Goal: Transaction & Acquisition: Purchase product/service

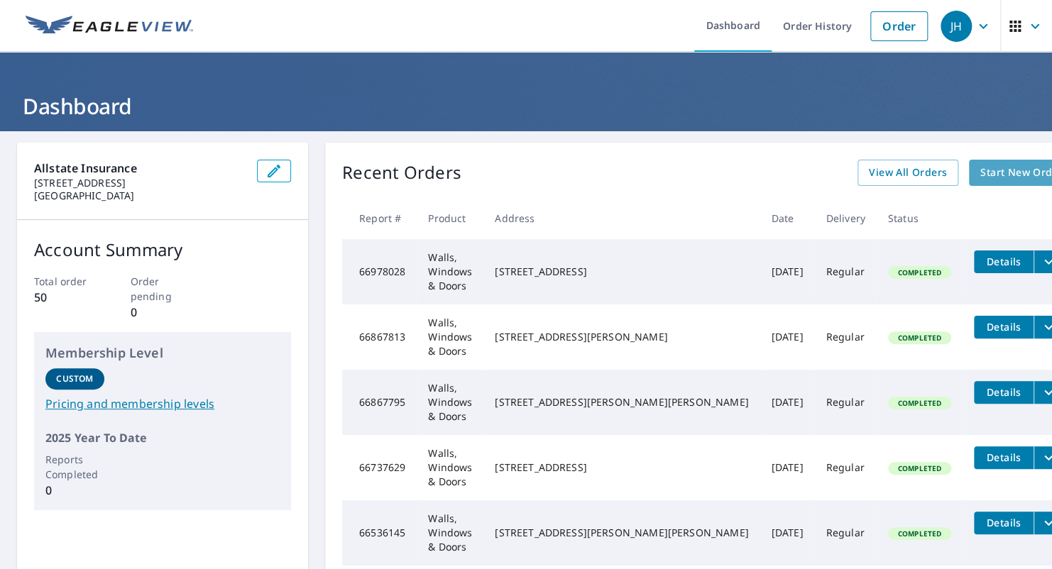
click at [980, 169] on span "Start New Order" at bounding box center [1021, 173] width 82 height 18
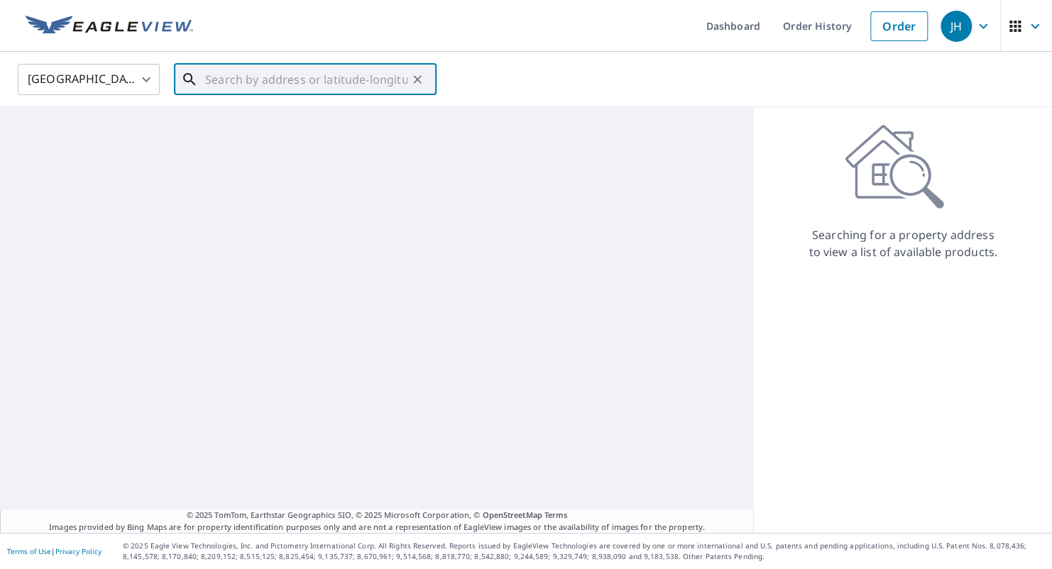
click at [298, 84] on input "text" at bounding box center [306, 80] width 202 height 40
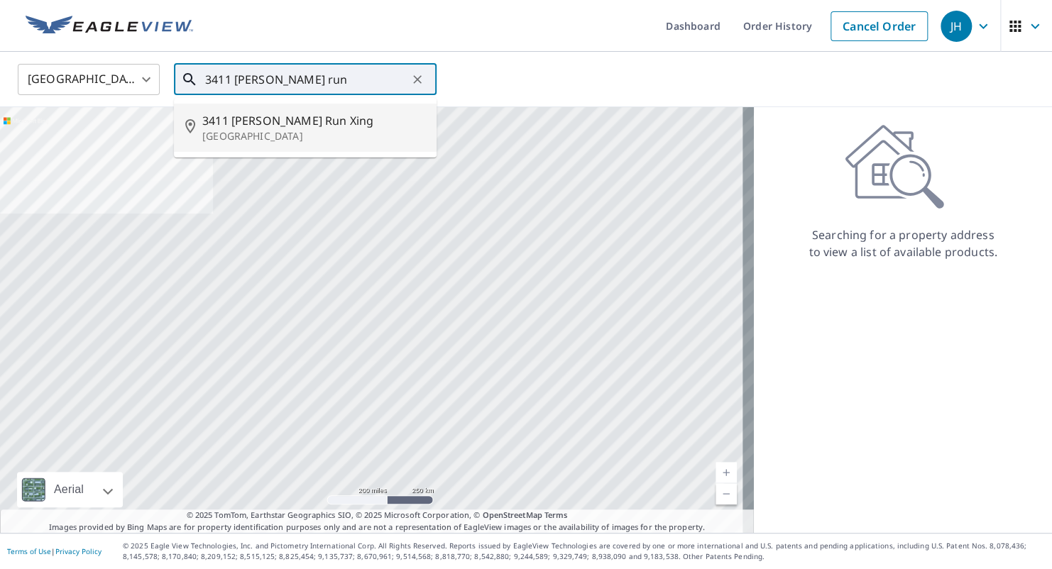
click at [309, 129] on p "[GEOGRAPHIC_DATA]" at bounding box center [313, 136] width 223 height 14
type input "[STREET_ADDRESS][PERSON_NAME]"
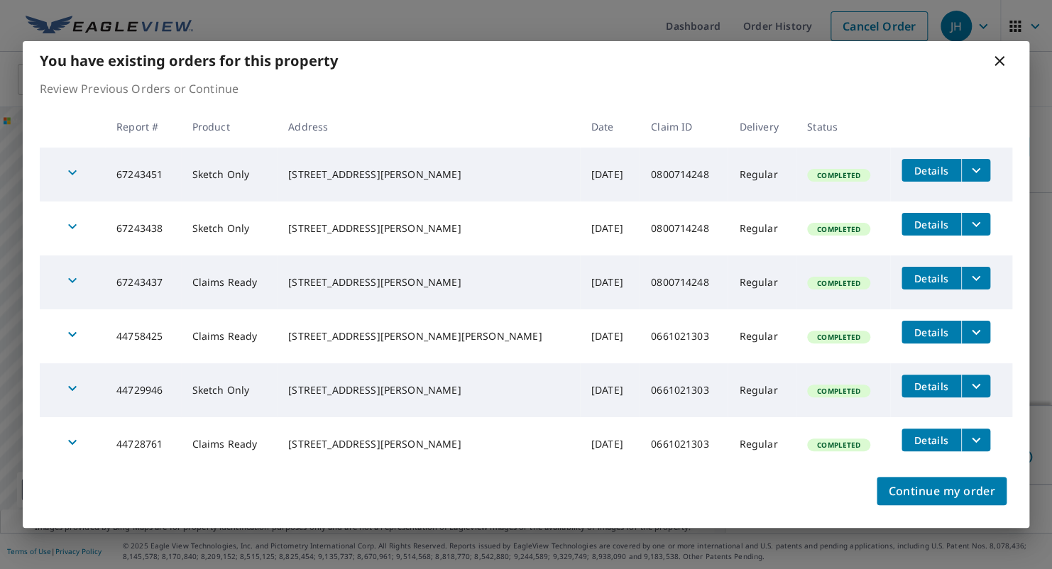
scroll to position [5, 0]
click at [967, 166] on icon "filesDropdownBtn-67243451" at bounding box center [975, 170] width 17 height 17
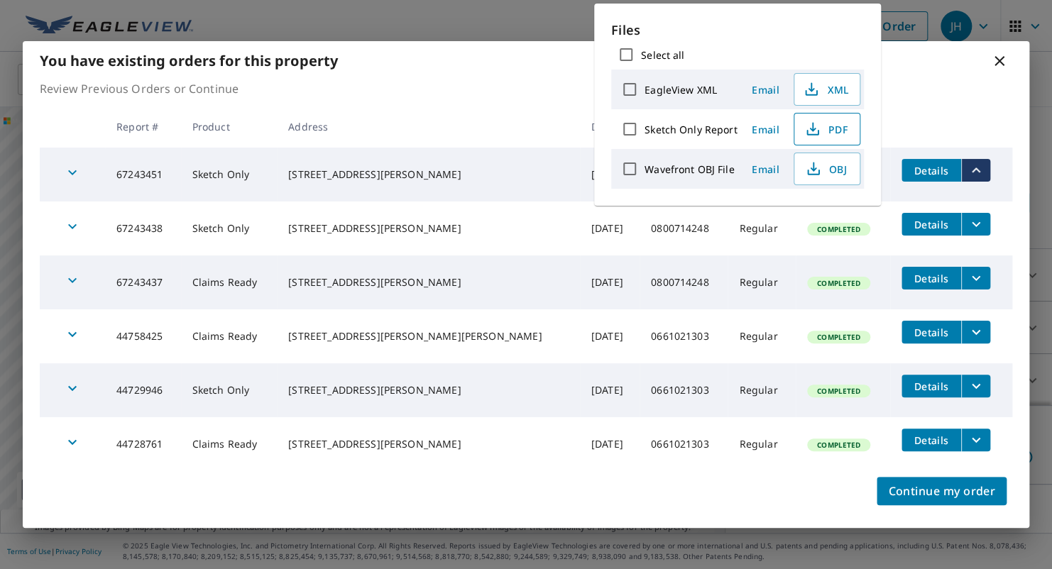
click at [839, 128] on span "PDF" at bounding box center [825, 129] width 45 height 17
drag, startPoint x: 504, startPoint y: 68, endPoint x: 520, endPoint y: 68, distance: 16.3
click at [509, 68] on div "You have existing orders for this property" at bounding box center [526, 60] width 1006 height 39
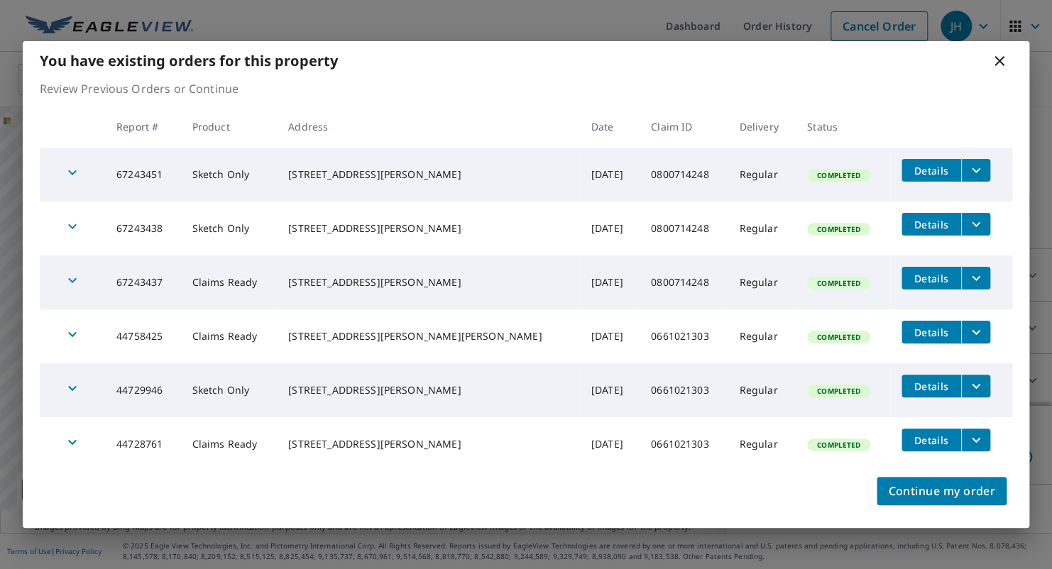
drag, startPoint x: 1006, startPoint y: 59, endPoint x: 991, endPoint y: 63, distance: 15.5
click at [1004, 60] on icon at bounding box center [999, 61] width 17 height 17
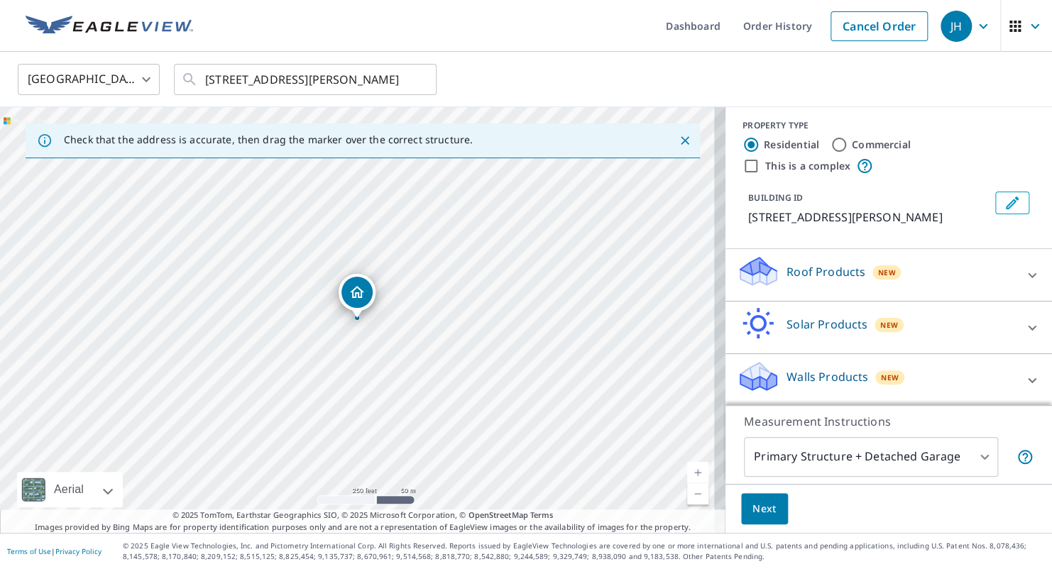
drag, startPoint x: 202, startPoint y: 78, endPoint x: 427, endPoint y: 100, distance: 226.1
click at [425, 100] on div "[GEOGRAPHIC_DATA] [GEOGRAPHIC_DATA] ​ [STREET_ADDRESS][PERSON_NAME] ​" at bounding box center [526, 79] width 1052 height 55
click at [263, 84] on input "[STREET_ADDRESS][PERSON_NAME]" at bounding box center [306, 80] width 202 height 40
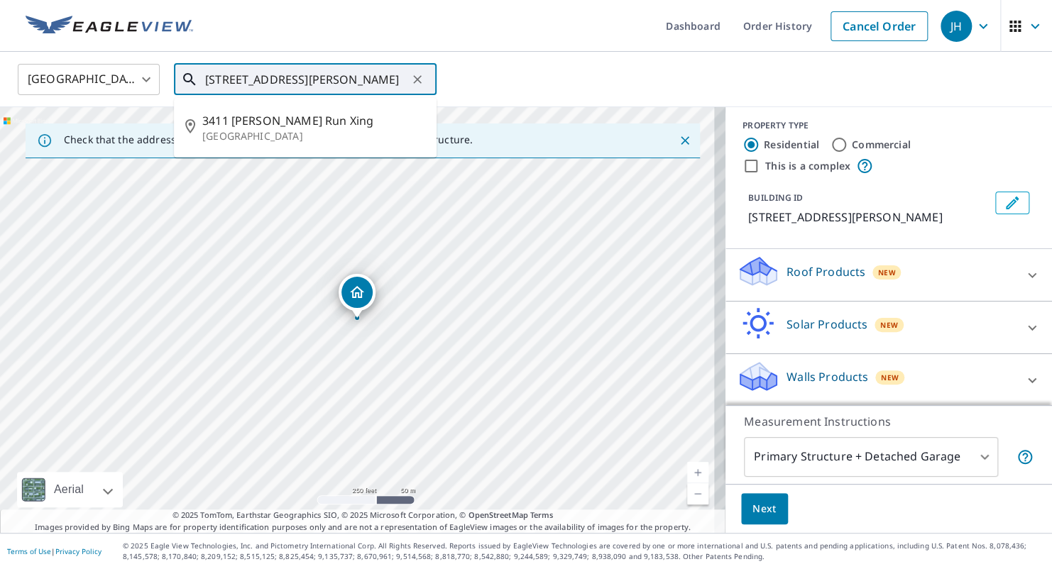
drag, startPoint x: 203, startPoint y: 77, endPoint x: 526, endPoint y: 78, distance: 323.0
click at [526, 78] on div "[GEOGRAPHIC_DATA] [GEOGRAPHIC_DATA] ​ [STREET_ADDRESS][PERSON_NAME] ​ [STREET_A…" at bounding box center [521, 78] width 1028 height 33
click at [417, 78] on icon "Clear" at bounding box center [417, 79] width 9 height 9
click at [273, 186] on p "[GEOGRAPHIC_DATA]" at bounding box center [313, 184] width 223 height 14
type input "[STREET_ADDRESS][PERSON_NAME]"
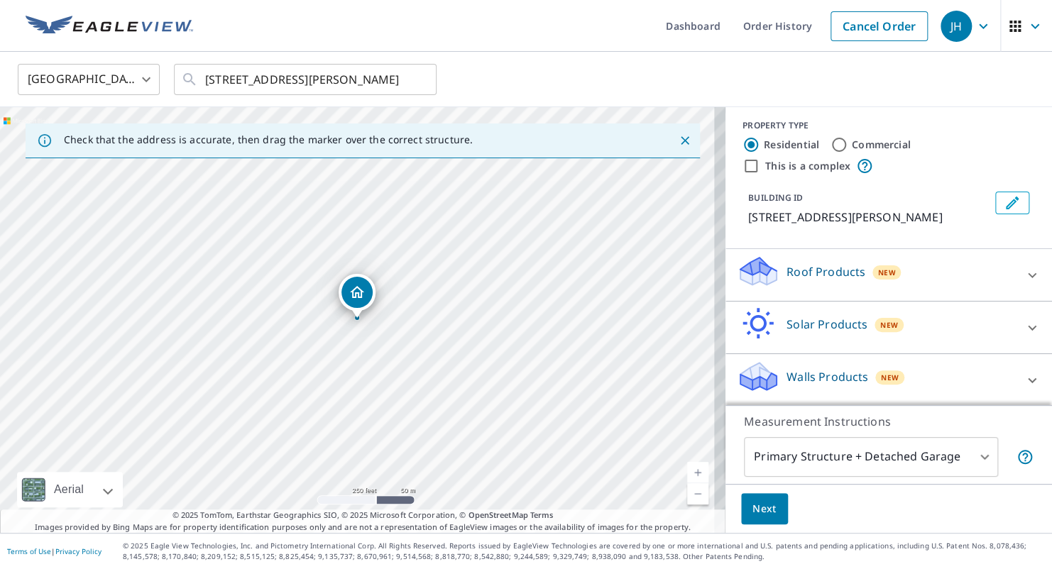
scroll to position [61, 0]
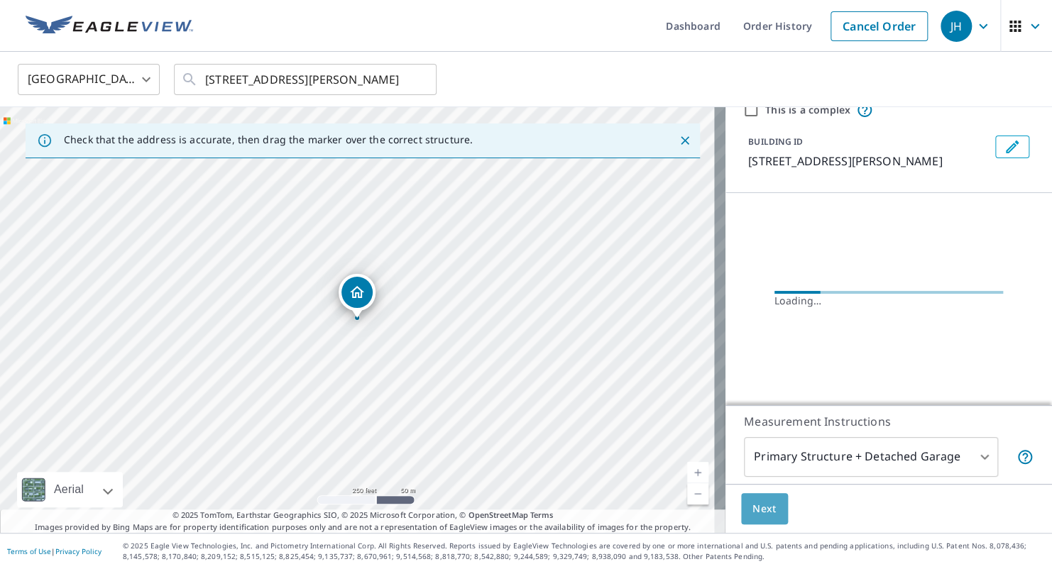
click at [758, 509] on span "Next" at bounding box center [764, 509] width 24 height 18
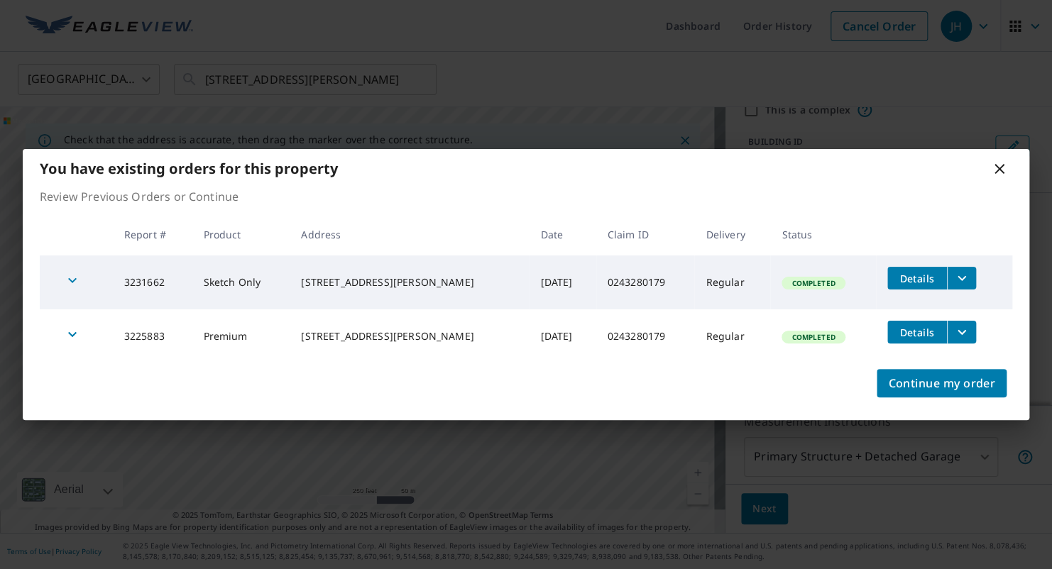
scroll to position [5, 0]
click at [969, 274] on button "filesDropdownBtn-3231662" at bounding box center [961, 278] width 29 height 23
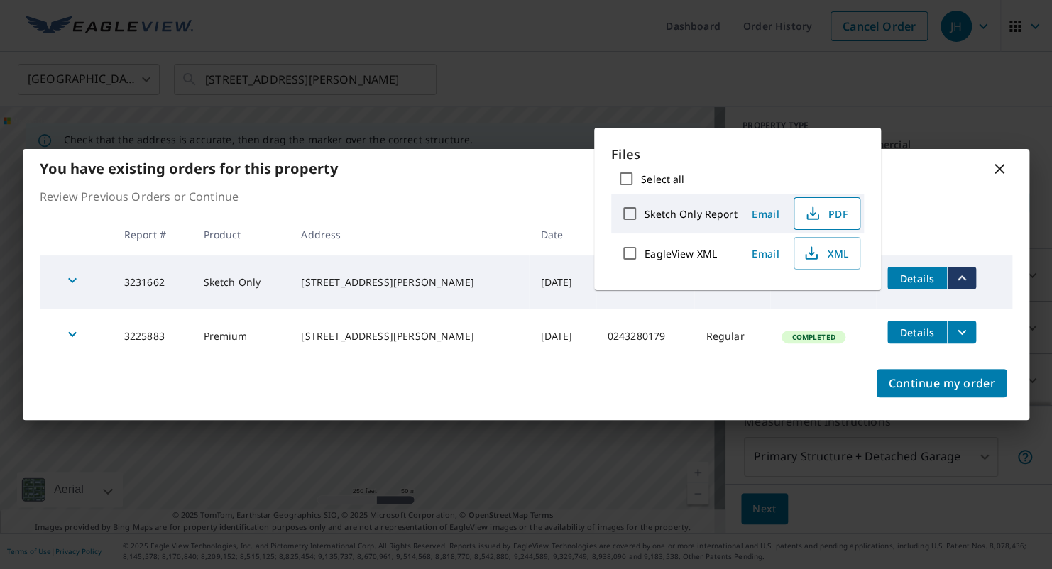
click at [821, 207] on span "PDF" at bounding box center [825, 213] width 45 height 17
click at [999, 163] on icon at bounding box center [999, 168] width 17 height 17
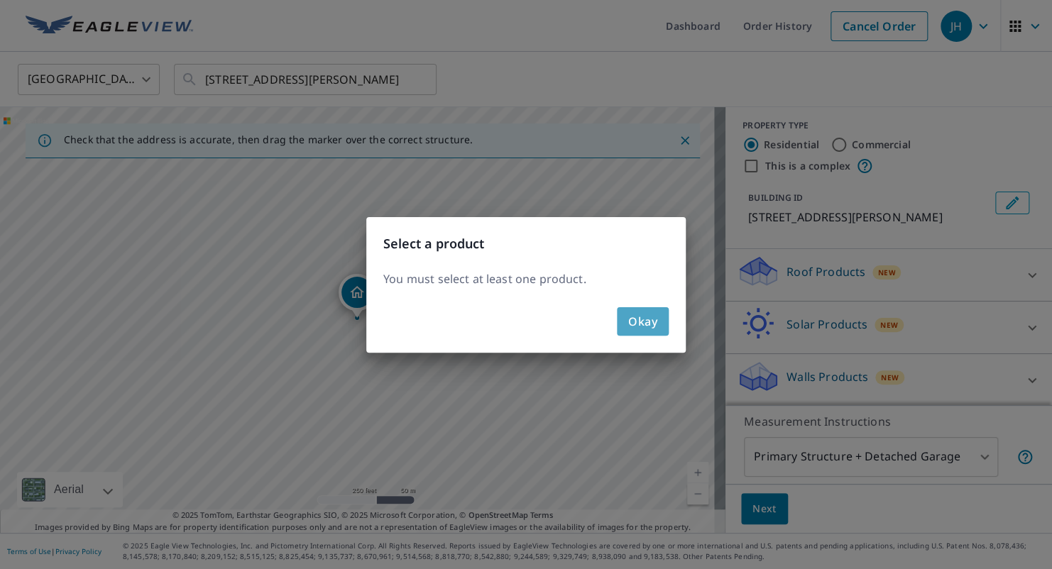
click at [633, 315] on span "Okay" at bounding box center [642, 322] width 29 height 20
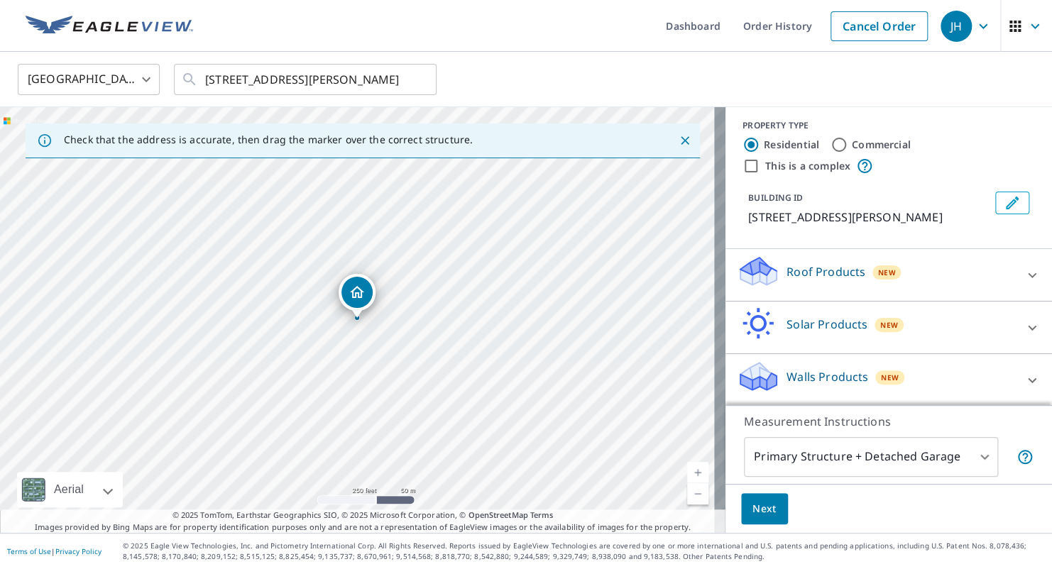
click at [747, 498] on button "Next" at bounding box center [764, 509] width 47 height 32
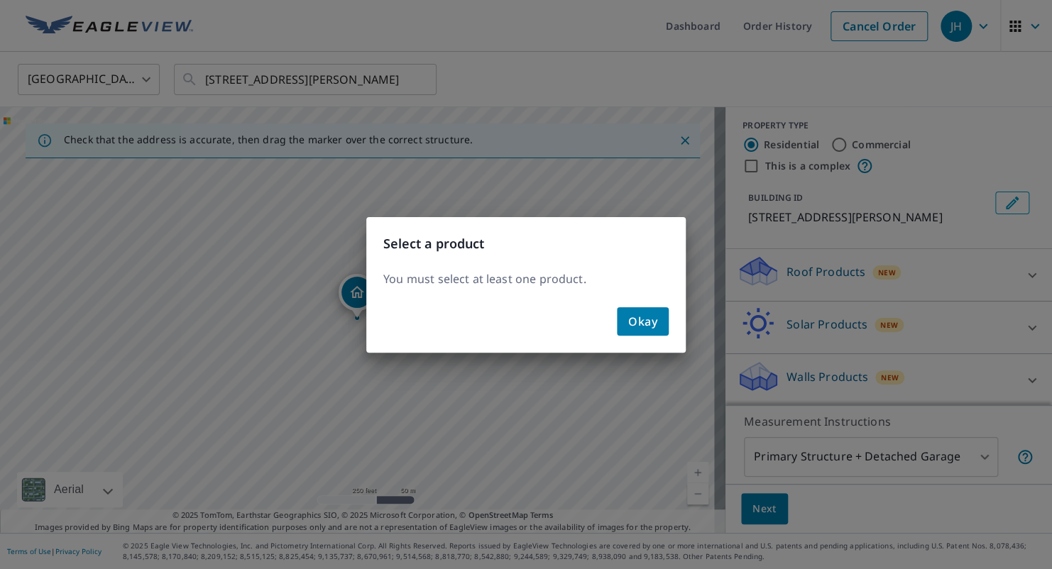
click at [657, 325] on button "Okay" at bounding box center [643, 321] width 52 height 28
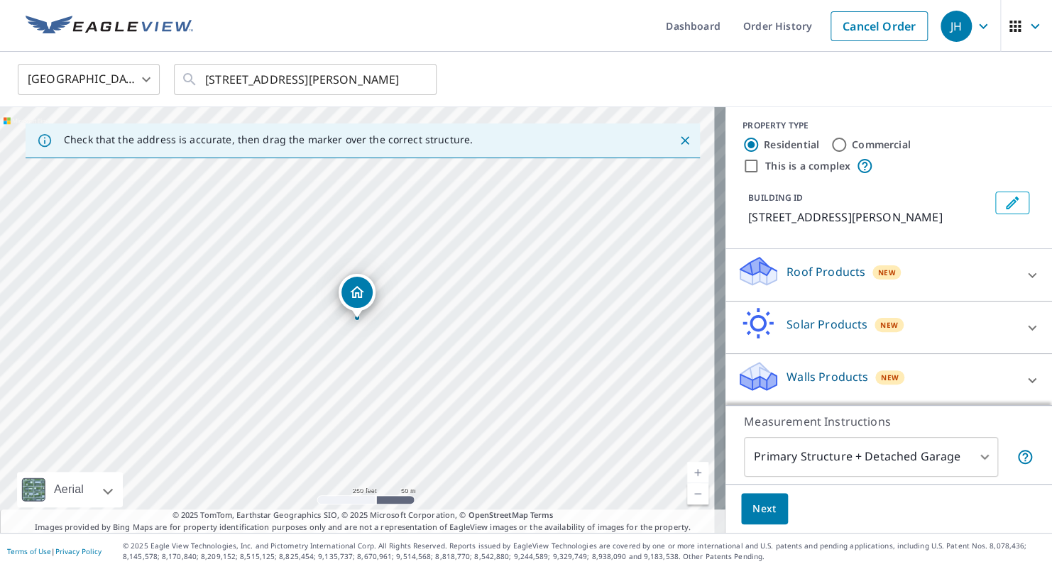
click at [818, 282] on div "Roof Products New" at bounding box center [876, 275] width 278 height 40
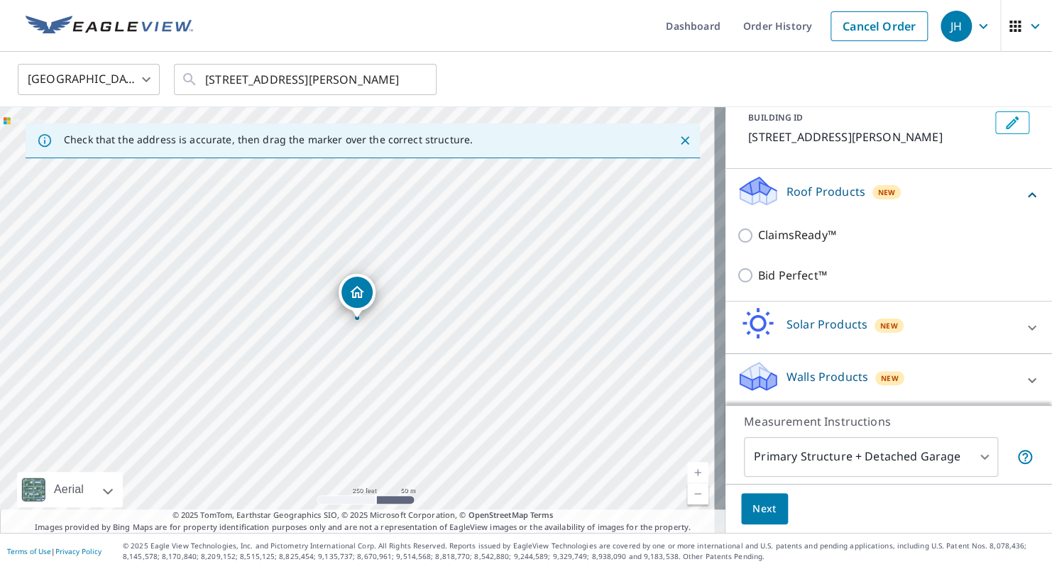
scroll to position [85, 0]
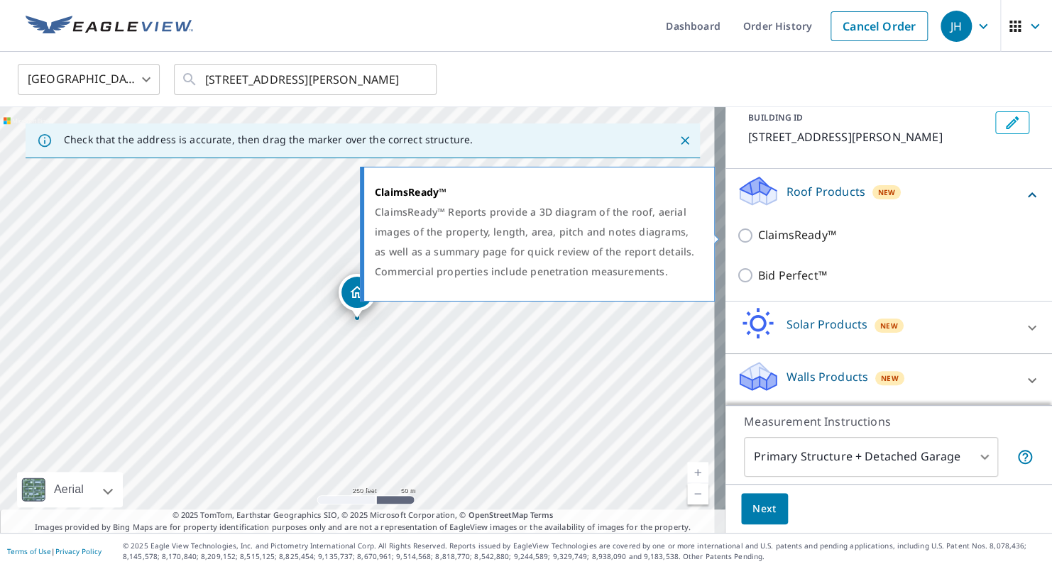
click at [769, 239] on p "ClaimsReady™" at bounding box center [797, 235] width 78 height 18
click at [758, 239] on input "ClaimsReady™" at bounding box center [747, 235] width 21 height 17
checkbox input "true"
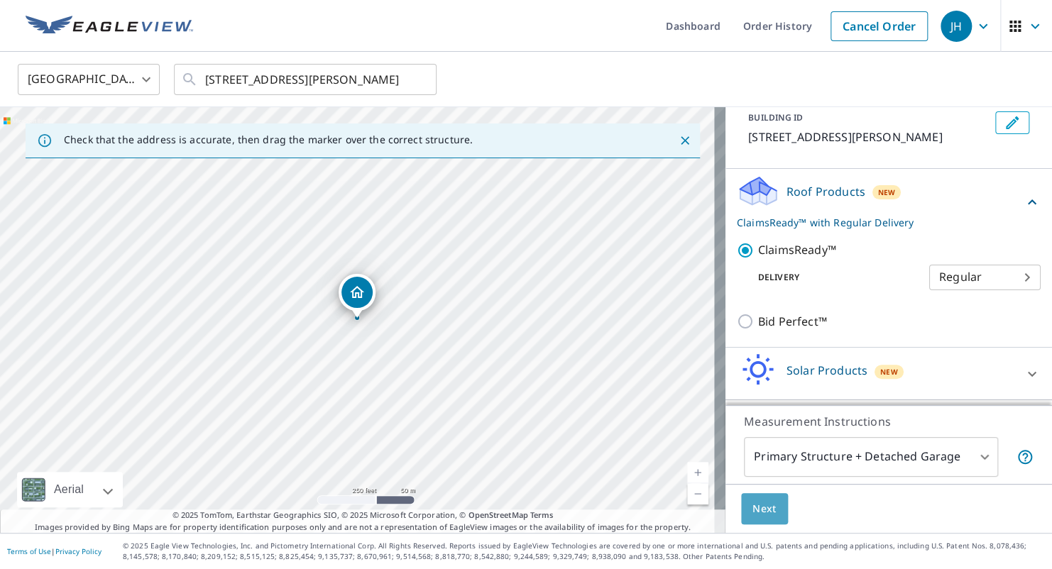
click at [762, 509] on span "Next" at bounding box center [764, 509] width 24 height 18
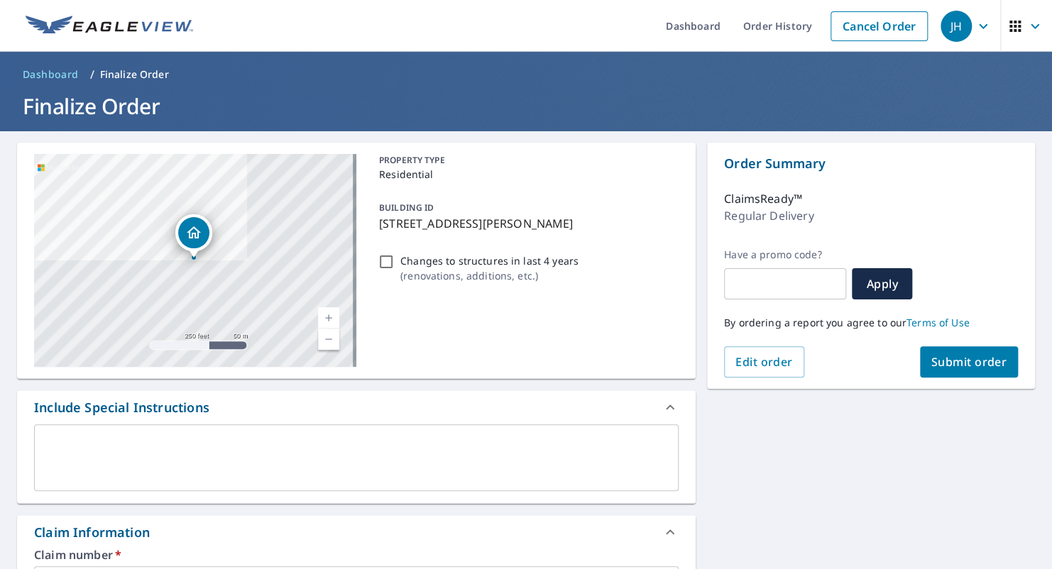
click at [931, 363] on span "Submit order" at bounding box center [969, 362] width 76 height 16
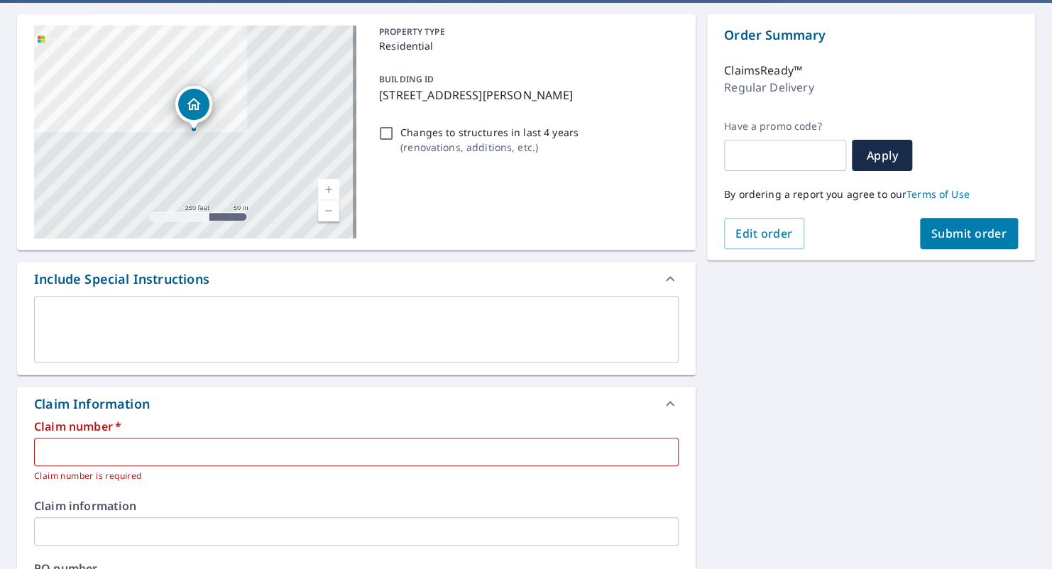
scroll to position [213, 0]
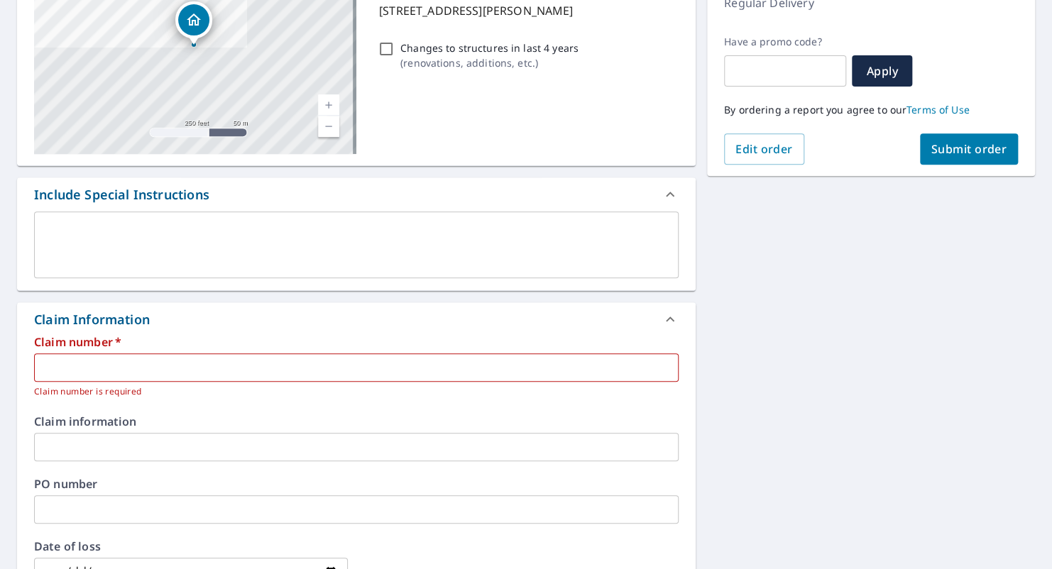
click at [98, 368] on input "text" at bounding box center [356, 367] width 644 height 28
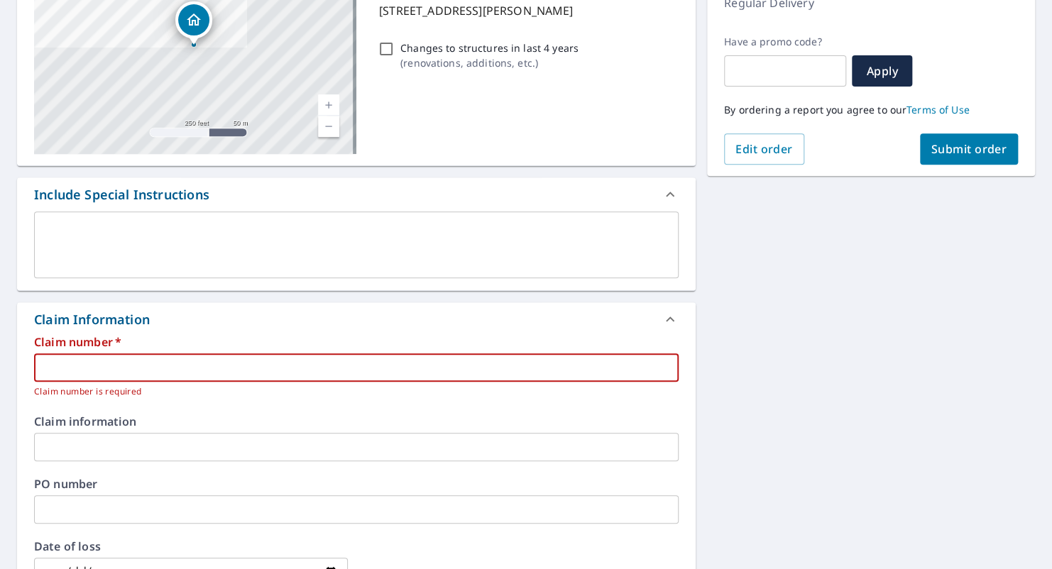
paste input "0804799855"
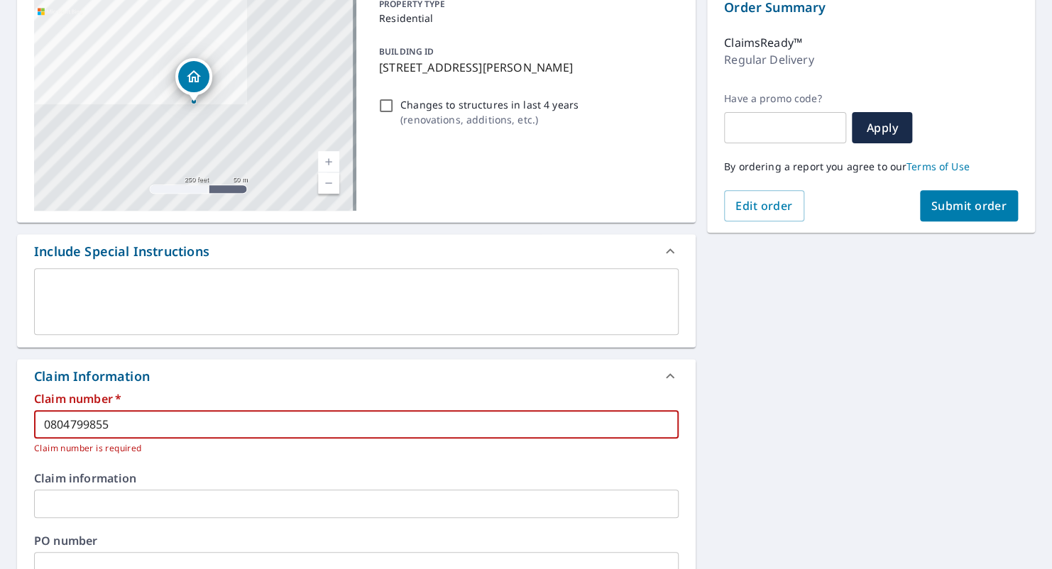
scroll to position [37, 0]
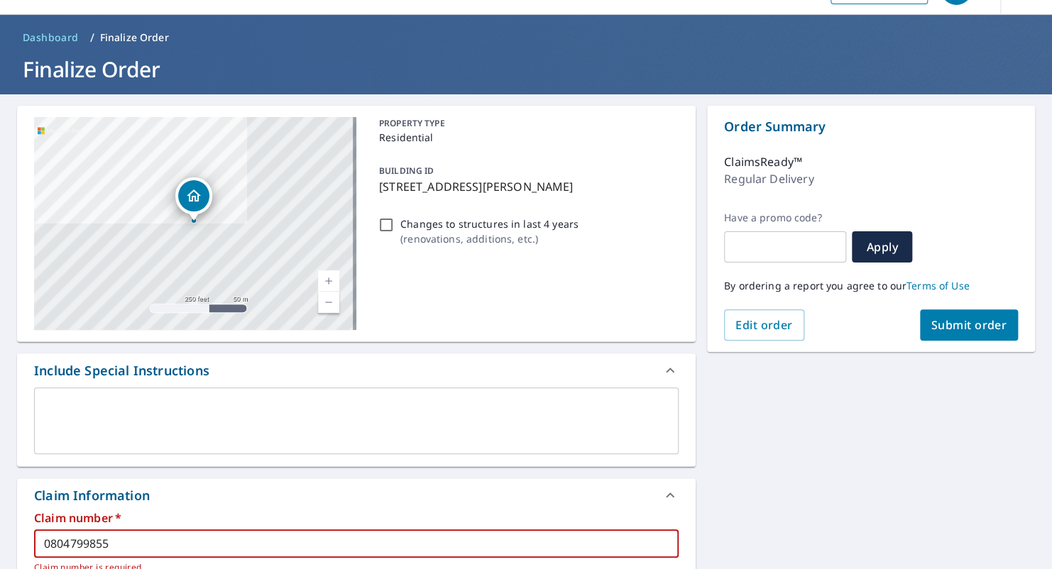
type input "0804799855"
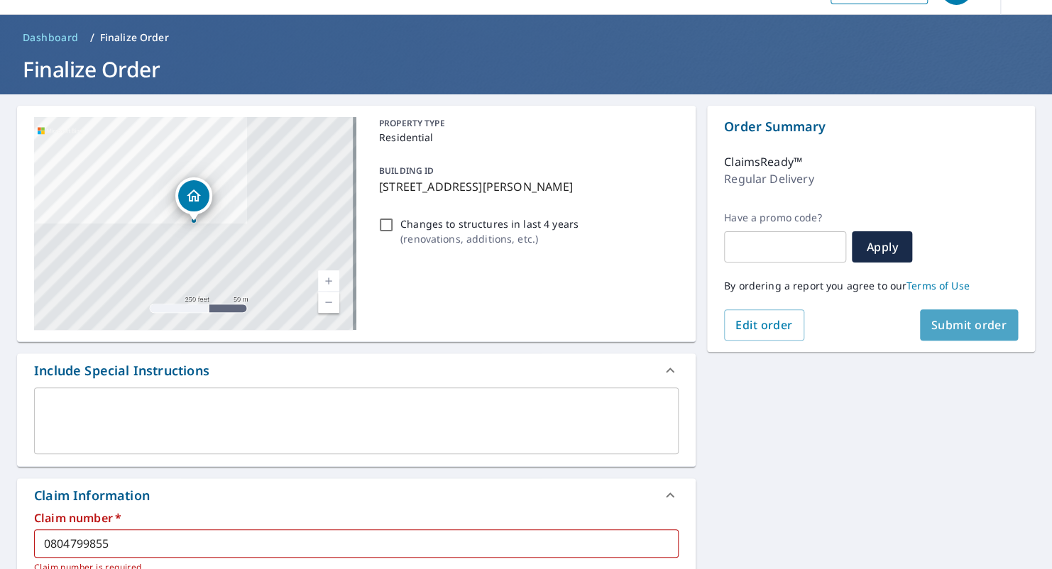
click at [962, 334] on button "Submit order" at bounding box center [969, 324] width 99 height 31
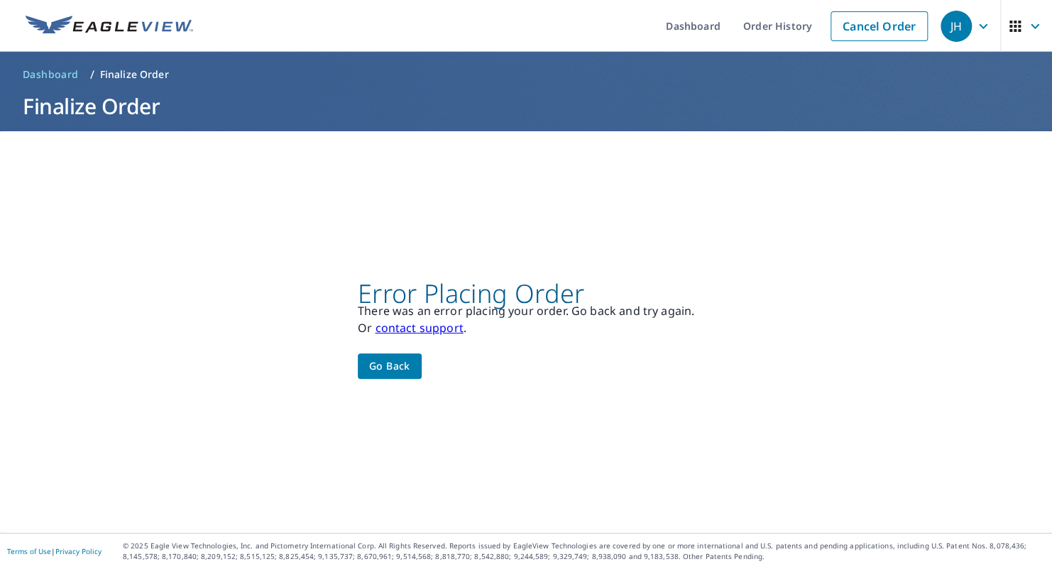
scroll to position [0, 0]
